Goal: Check status: Check status

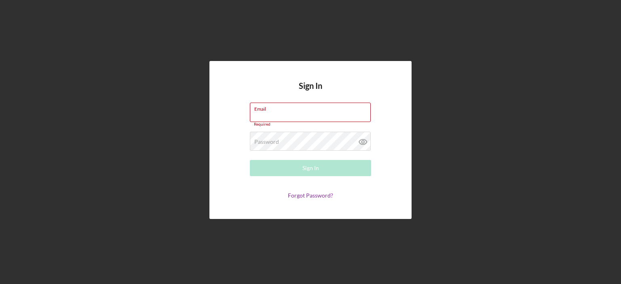
type input "[EMAIL_ADDRESS][DOMAIN_NAME]"
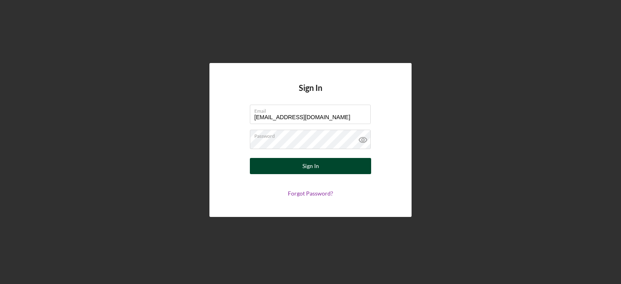
click at [284, 166] on button "Sign In" at bounding box center [310, 166] width 121 height 16
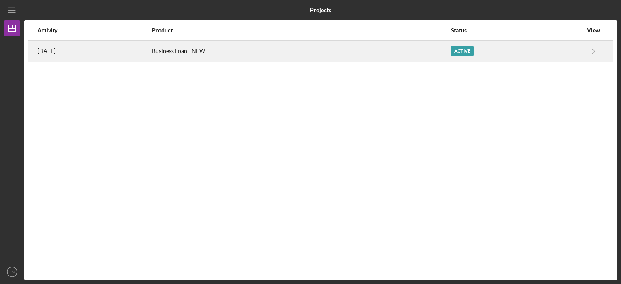
click at [330, 56] on div "Business Loan - NEW" at bounding box center [301, 51] width 298 height 20
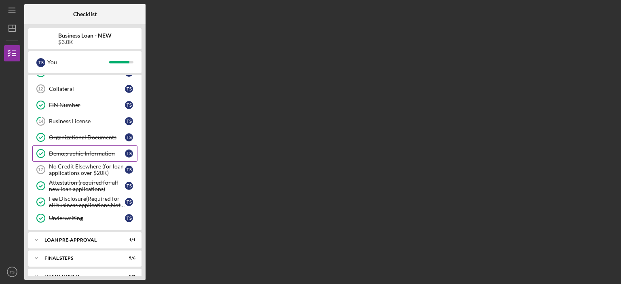
scroll to position [155, 0]
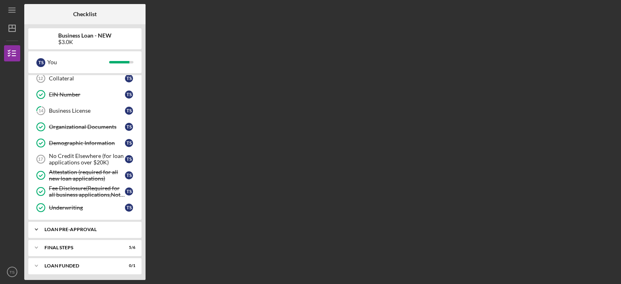
click at [103, 223] on div "Icon/Expander LOAN PRE-APPROVAL 1 / 1" at bounding box center [84, 229] width 113 height 16
click at [97, 269] on div "Icon/Expander FINAL STEPS 5 / 6" at bounding box center [84, 268] width 113 height 16
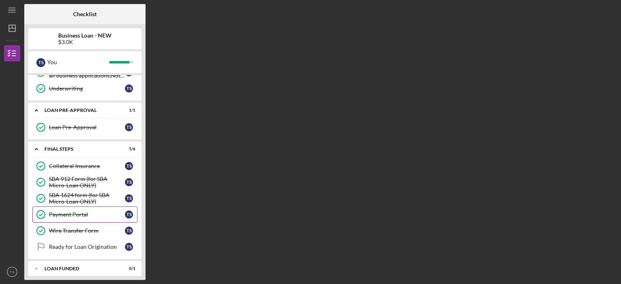
scroll to position [275, 0]
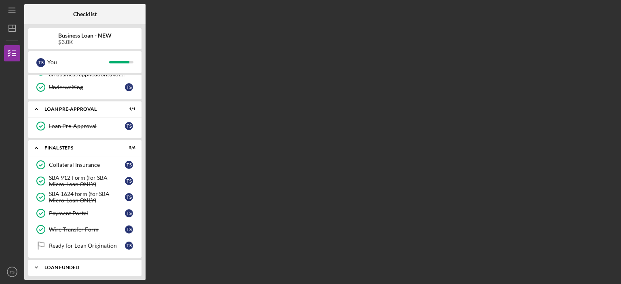
click at [108, 265] on div "LOAN FUNDED" at bounding box center [87, 267] width 87 height 5
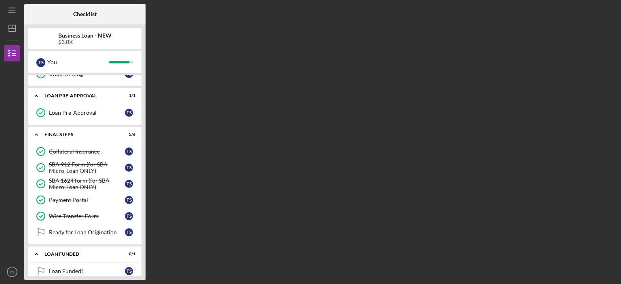
scroll to position [296, 0]
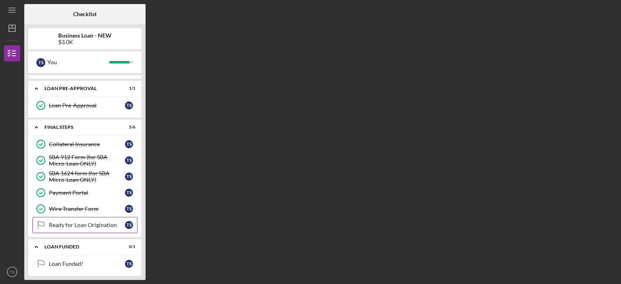
click at [105, 222] on div "Ready for Loan Origination" at bounding box center [87, 225] width 76 height 6
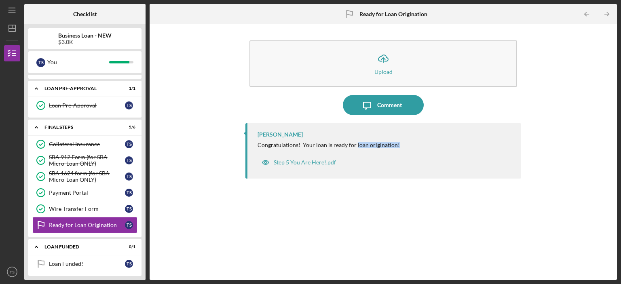
drag, startPoint x: 403, startPoint y: 145, endPoint x: 355, endPoint y: 145, distance: 48.5
click at [355, 145] on div "Congratulations! Your loan is ready for loan origination!" at bounding box center [384, 145] width 255 height 6
copy div "loan origination!"
